Goal: Use online tool/utility: Use online tool/utility

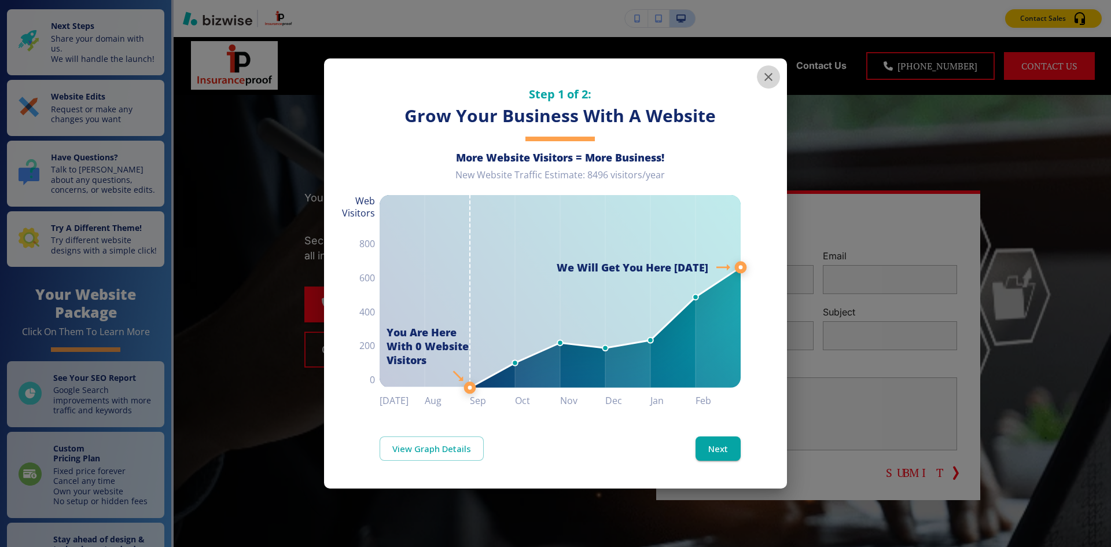
click at [764, 79] on icon "button" at bounding box center [768, 77] width 14 height 14
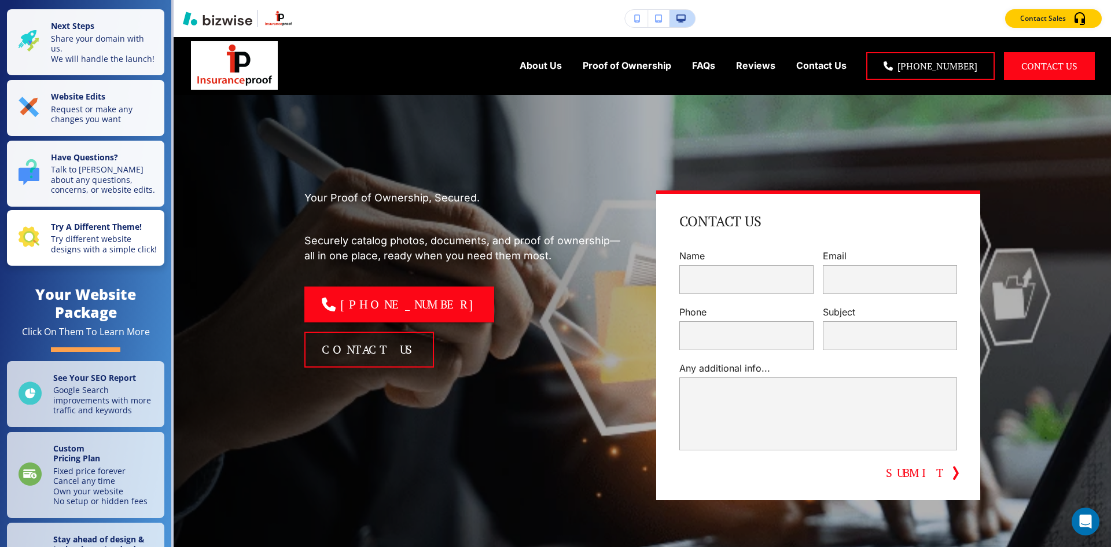
click at [72, 254] on p "Try different website designs with a simple click!" at bounding box center [104, 244] width 106 height 20
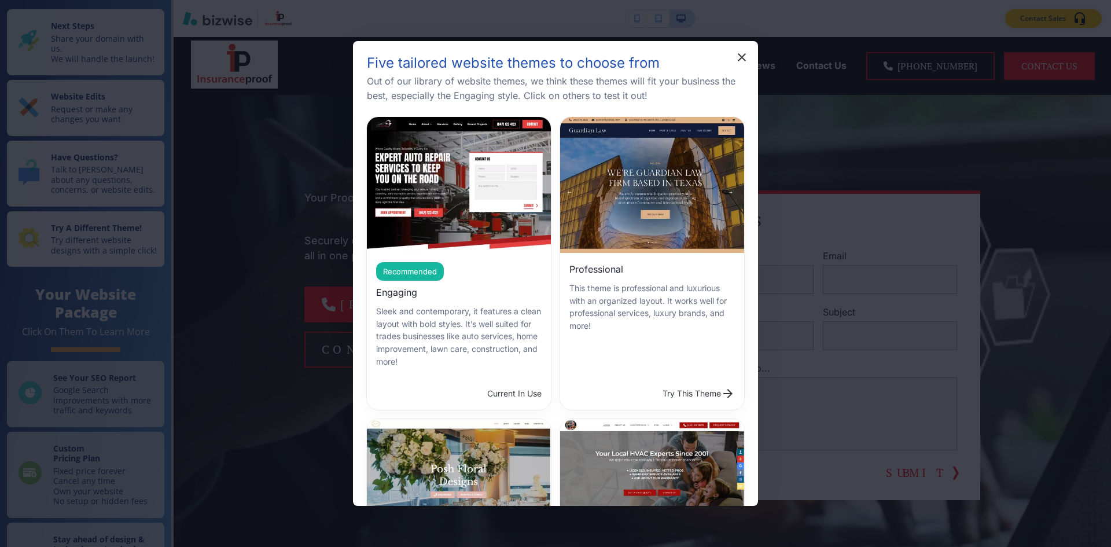
click at [658, 382] on button "Try This Theme" at bounding box center [699, 393] width 82 height 23
